Goal: Use online tool/utility: Utilize a website feature to perform a specific function

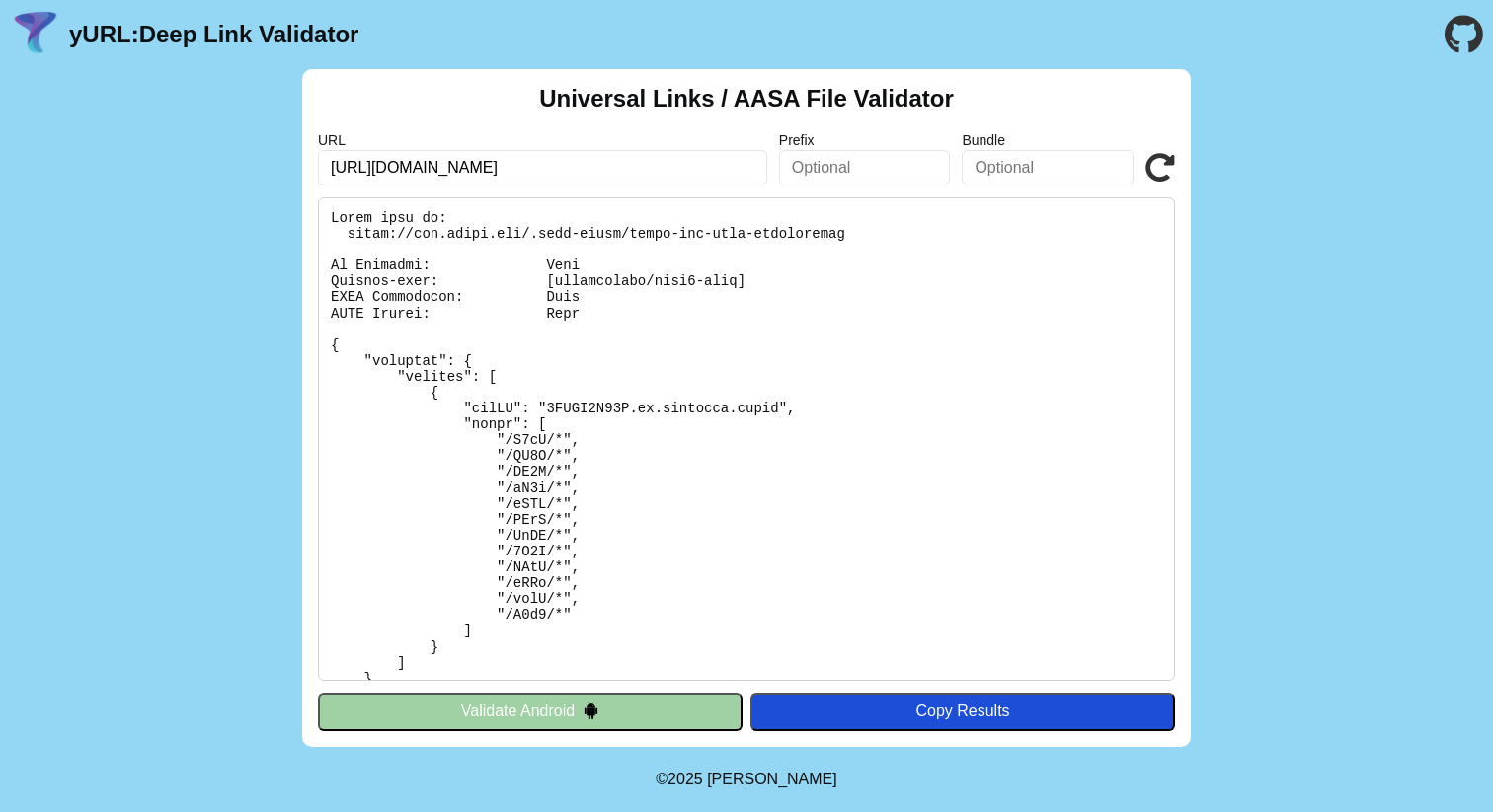
click at [556, 166] on input "[URL][DOMAIN_NAME]" at bounding box center [542, 168] width 449 height 36
click at [555, 166] on input "[URL][DOMAIN_NAME]" at bounding box center [542, 168] width 449 height 36
paste input "[DOMAIN_NAME][URL]"
drag, startPoint x: 547, startPoint y: 163, endPoint x: 727, endPoint y: 174, distance: 180.3
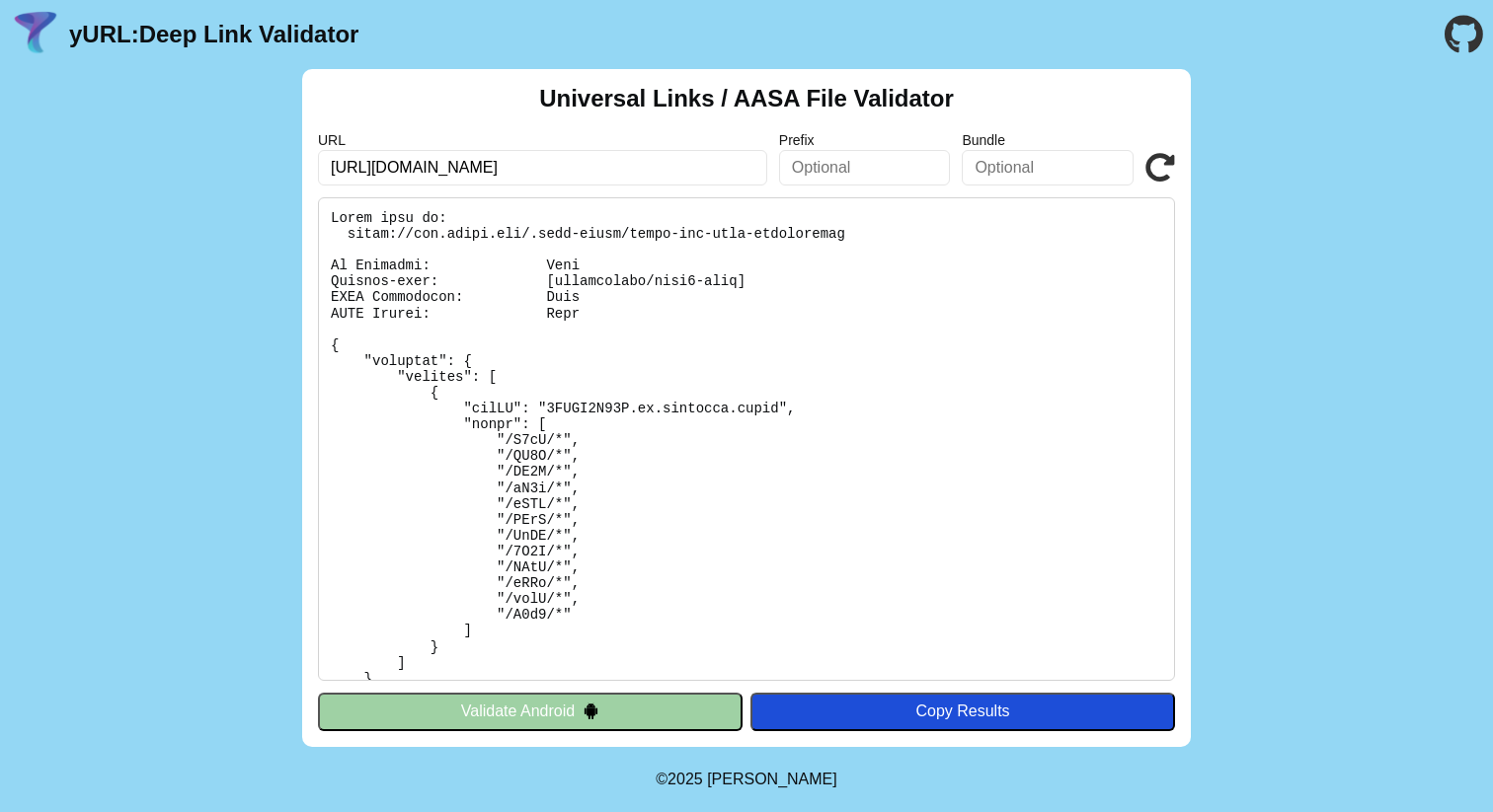
click at [728, 174] on input "[URL][DOMAIN_NAME]" at bounding box center [542, 168] width 449 height 36
type input "[URL][DOMAIN_NAME]"
click button "Validate" at bounding box center [0, 0] width 0 height 0
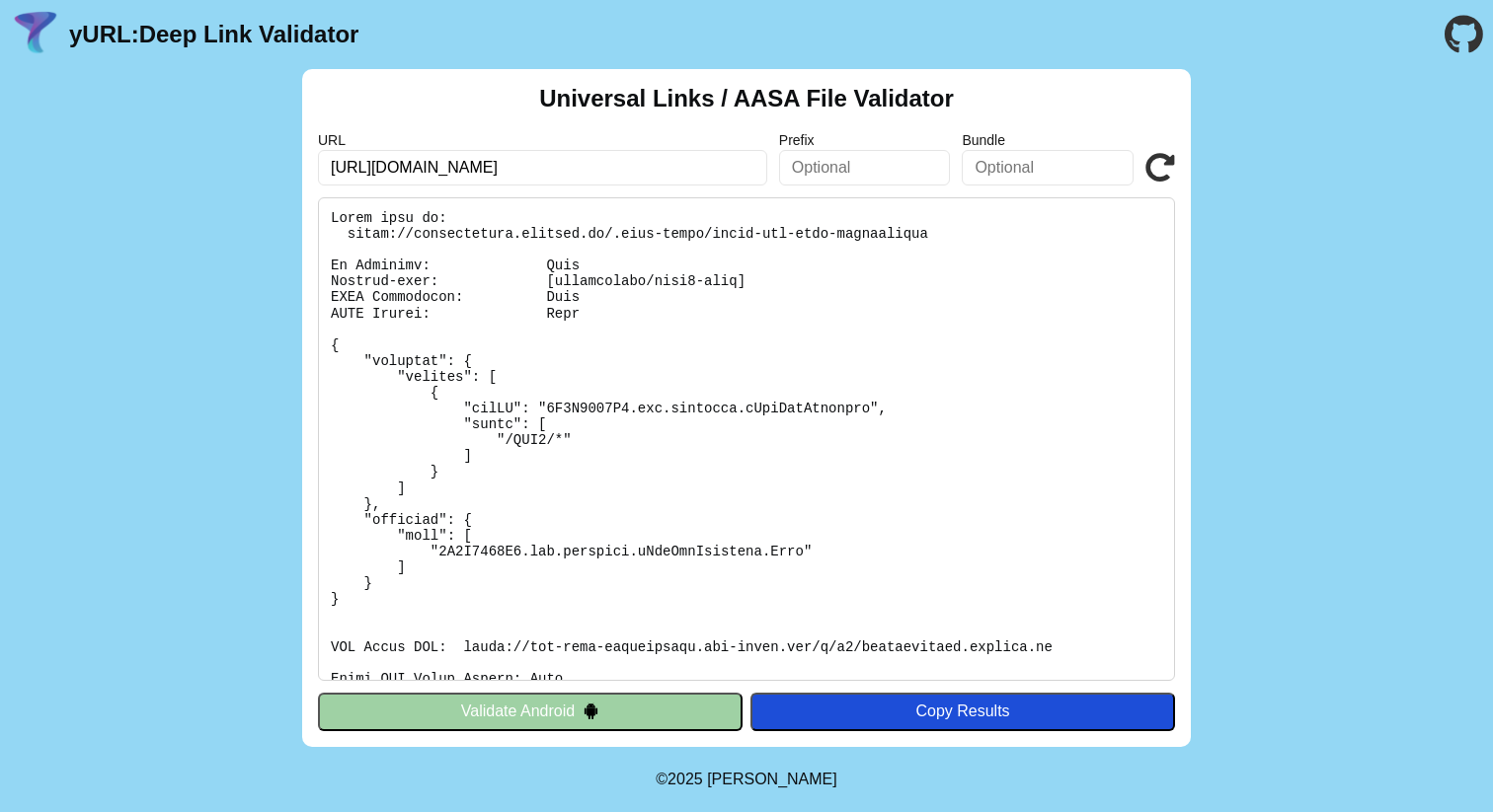
click at [486, 706] on button "Validate Android" at bounding box center [530, 711] width 425 height 38
